Goal: Information Seeking & Learning: Learn about a topic

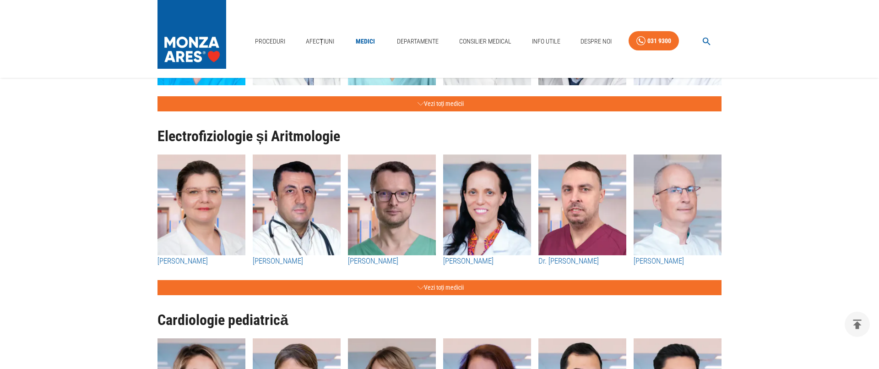
scroll to position [512, 0]
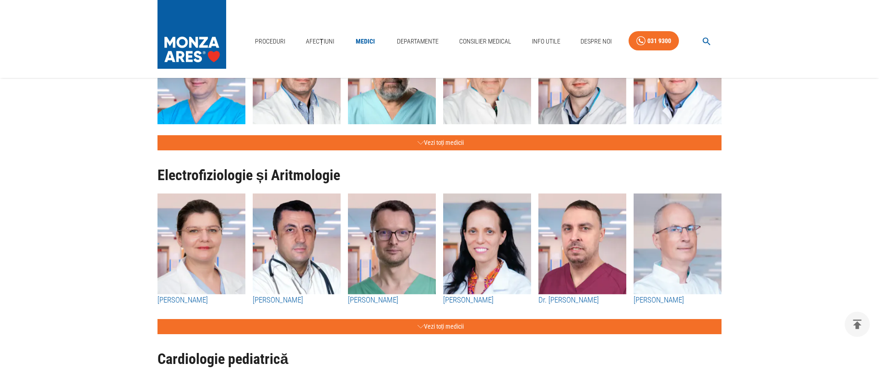
click at [198, 223] on img "button" at bounding box center [202, 243] width 88 height 101
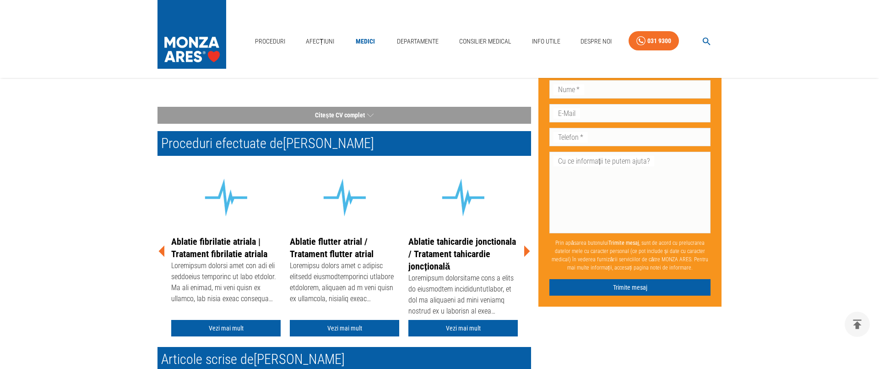
scroll to position [127, 0]
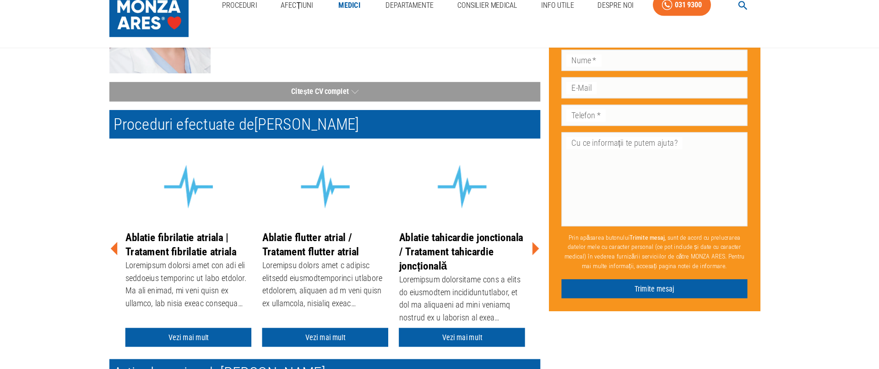
click at [528, 252] on icon at bounding box center [527, 251] width 6 height 11
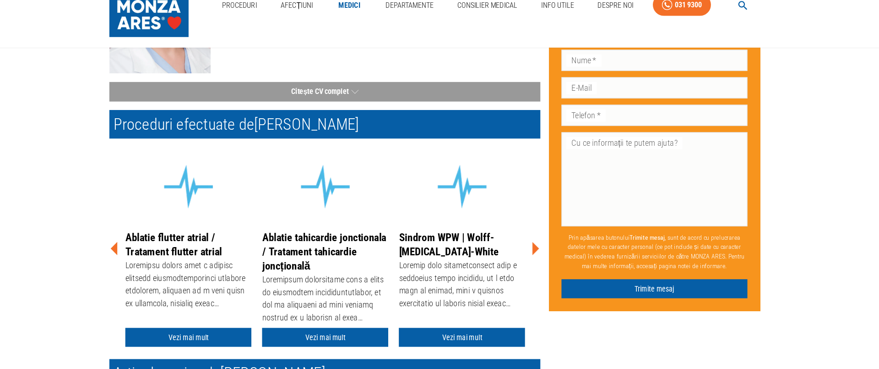
scroll to position [304, 0]
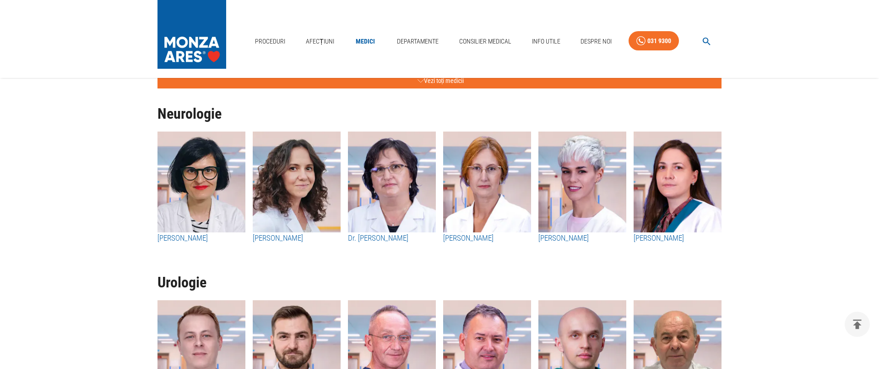
scroll to position [1843, 0]
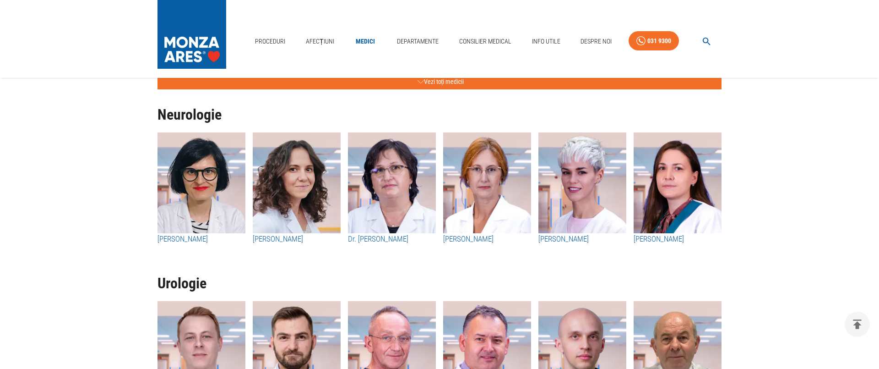
click at [212, 173] on img "button" at bounding box center [202, 182] width 88 height 101
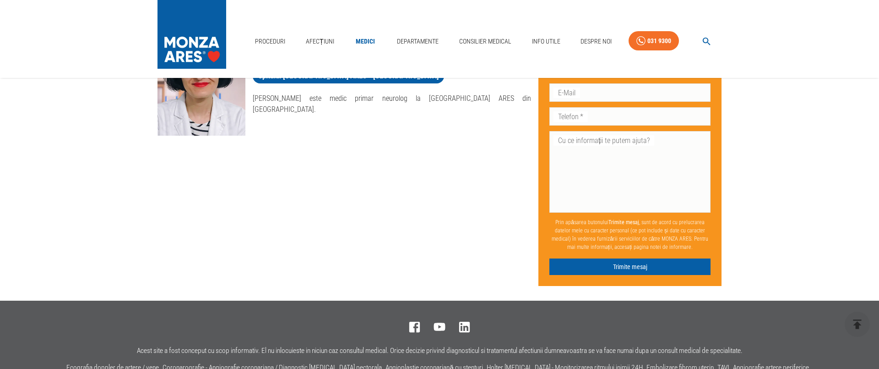
scroll to position [98, 0]
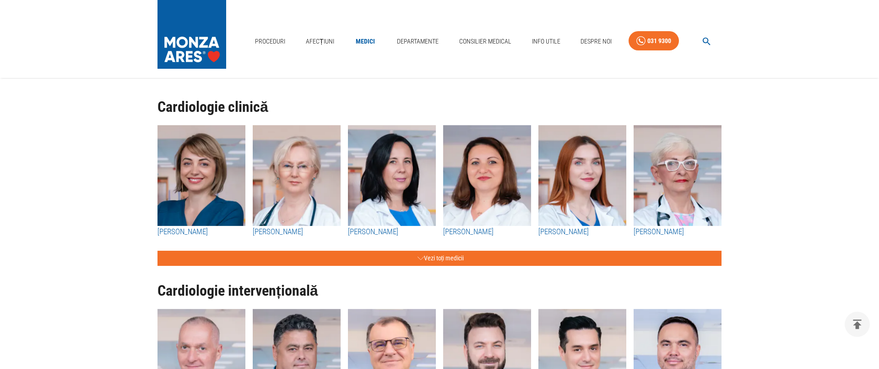
scroll to position [1843, 0]
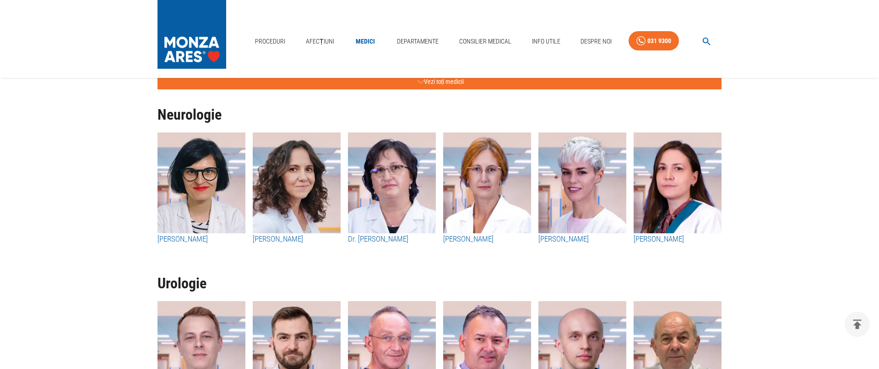
click at [397, 168] on img "button" at bounding box center [392, 182] width 88 height 101
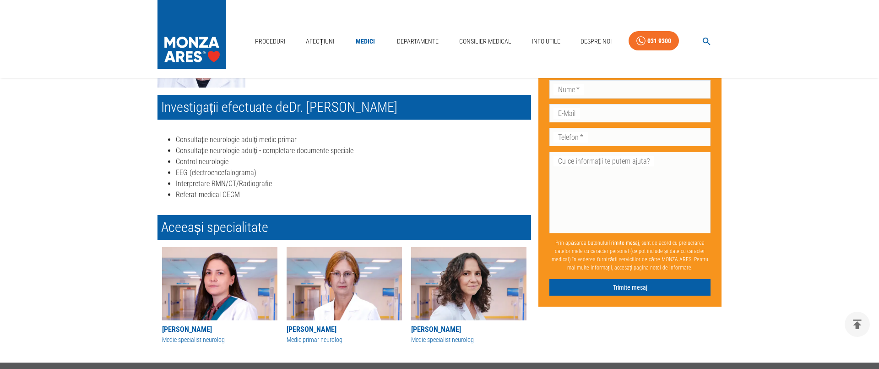
scroll to position [146, 0]
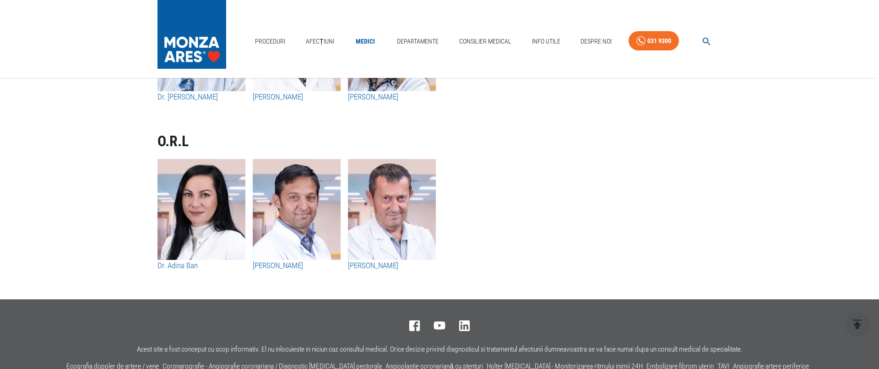
scroll to position [4728, 0]
